Goal: Find specific page/section: Find specific page/section

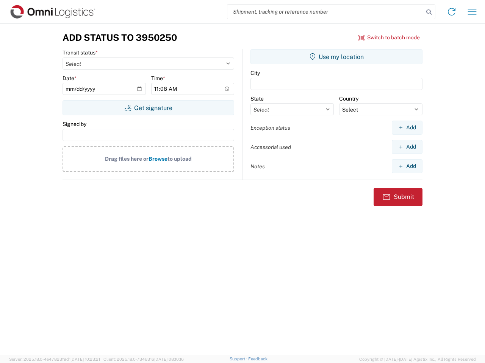
click at [325, 12] on input "search" at bounding box center [325, 12] width 196 height 14
click at [429, 12] on icon at bounding box center [428, 12] width 11 height 11
click at [451, 12] on icon at bounding box center [451, 12] width 12 height 12
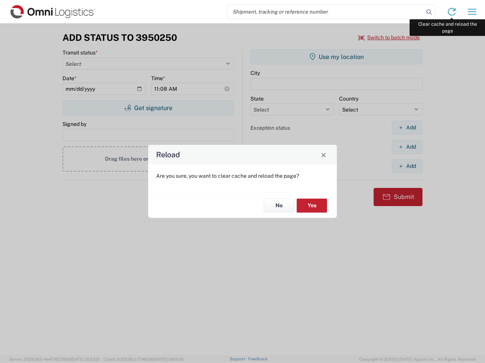
click at [472, 12] on div "Reload Are you sure, you want to clear cache and reload the page? No Yes" at bounding box center [242, 181] width 485 height 363
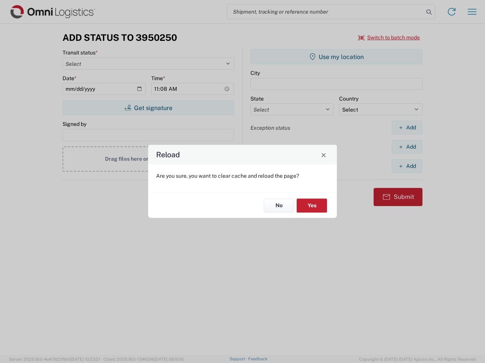
click at [389, 37] on div "Reload Are you sure, you want to clear cache and reload the page? No Yes" at bounding box center [242, 181] width 485 height 363
click at [148, 108] on div "Reload Are you sure, you want to clear cache and reload the page? No Yes" at bounding box center [242, 181] width 485 height 363
click at [336, 57] on div "Reload Are you sure, you want to clear cache and reload the page? No Yes" at bounding box center [242, 181] width 485 height 363
click at [407, 128] on div "Reload Are you sure, you want to clear cache and reload the page? No Yes" at bounding box center [242, 181] width 485 height 363
click at [407, 147] on div "Reload Are you sure, you want to clear cache and reload the page? No Yes" at bounding box center [242, 181] width 485 height 363
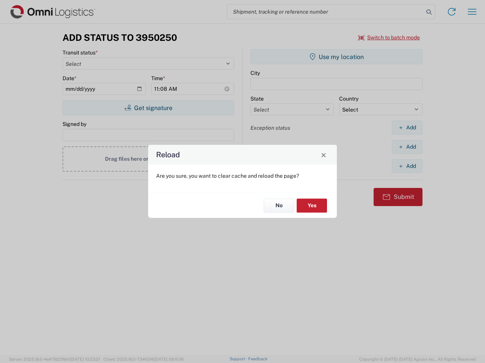
click at [407, 166] on div "Reload Are you sure, you want to clear cache and reload the page? No Yes" at bounding box center [242, 181] width 485 height 363
